Goal: Book appointment/travel/reservation

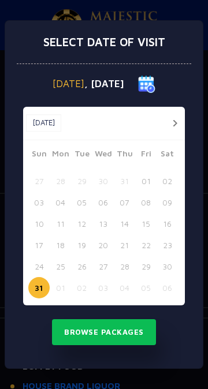
click at [178, 131] on button "button" at bounding box center [174, 123] width 14 height 14
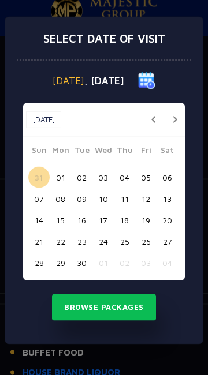
click at [83, 202] on button "02" at bounding box center [81, 191] width 21 height 21
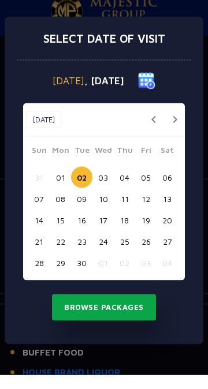
click at [126, 335] on button "Browse Packages" at bounding box center [104, 321] width 104 height 27
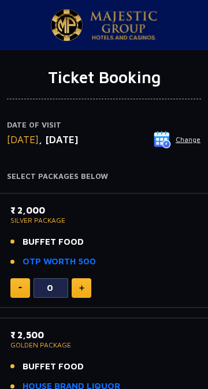
click at [179, 141] on button "Change" at bounding box center [177, 140] width 48 height 18
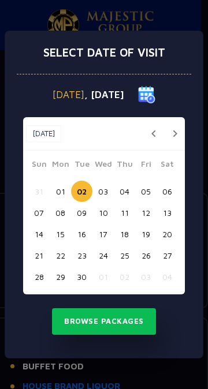
click at [173, 133] on button "button" at bounding box center [174, 133] width 14 height 14
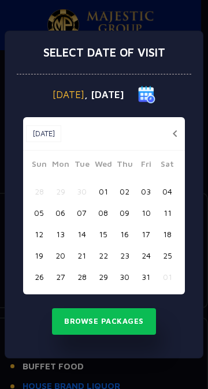
click at [61, 260] on button "20" at bounding box center [60, 255] width 21 height 21
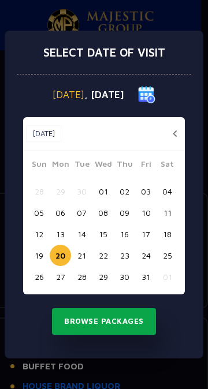
click at [122, 324] on button "Browse Packages" at bounding box center [104, 321] width 104 height 27
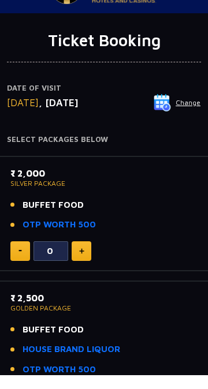
scroll to position [25, 0]
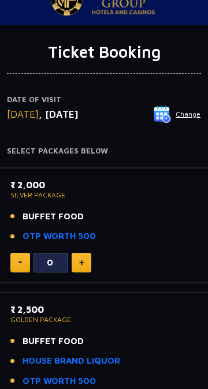
click at [81, 263] on img at bounding box center [81, 263] width 5 height 6
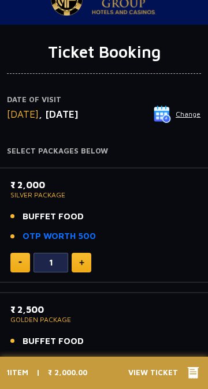
click at [81, 263] on img at bounding box center [81, 263] width 5 height 6
click at [83, 263] on img at bounding box center [81, 263] width 5 height 6
type input "4"
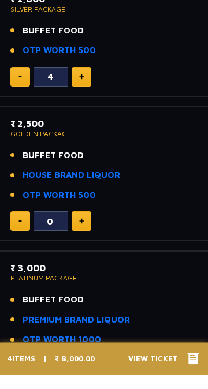
scroll to position [199, 0]
